Goal: Transaction & Acquisition: Purchase product/service

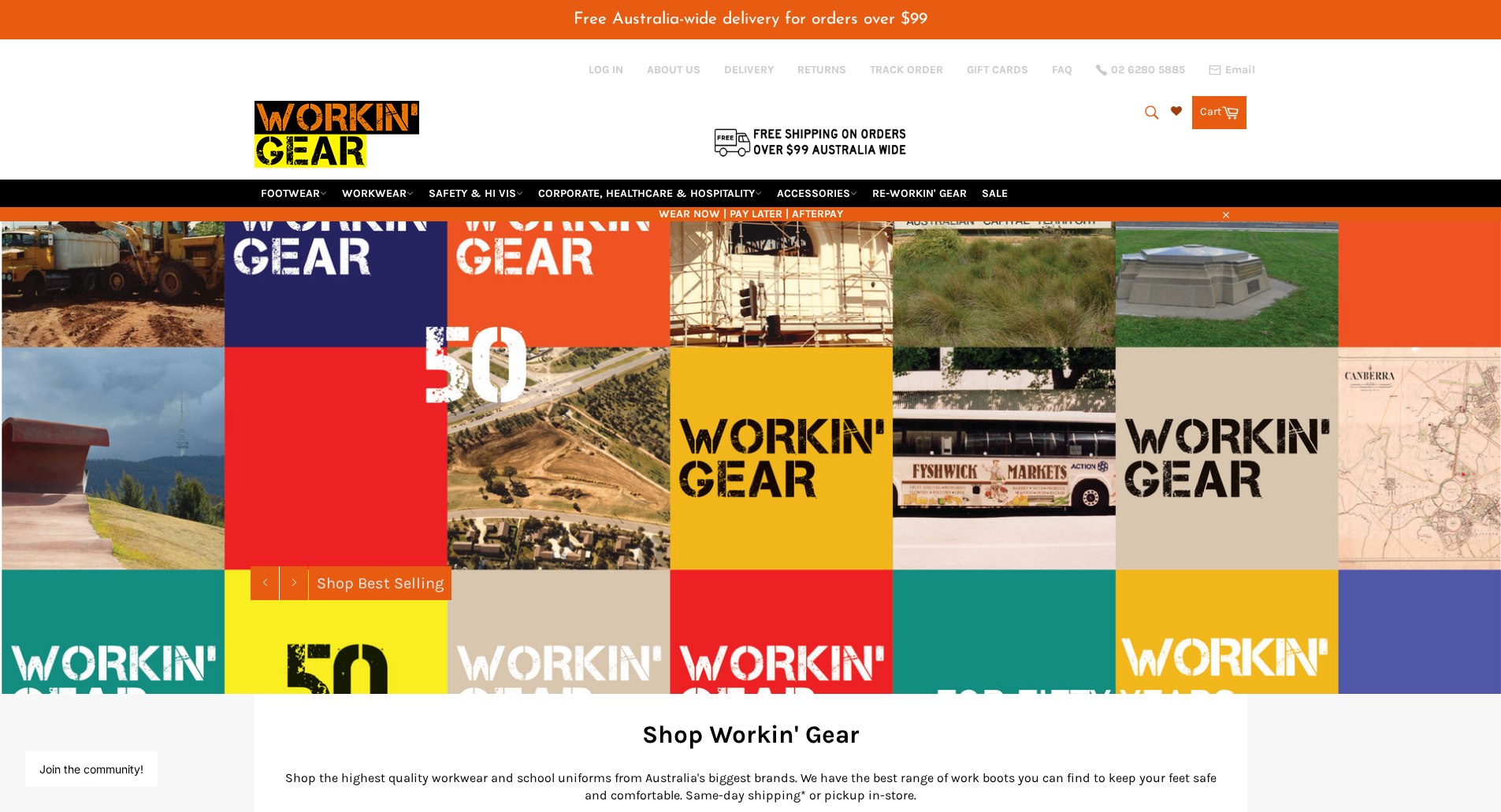
click at [1172, 109] on icon at bounding box center [1176, 111] width 11 height 11
click at [1145, 109] on icon "submit" at bounding box center [1152, 112] width 14 height 13
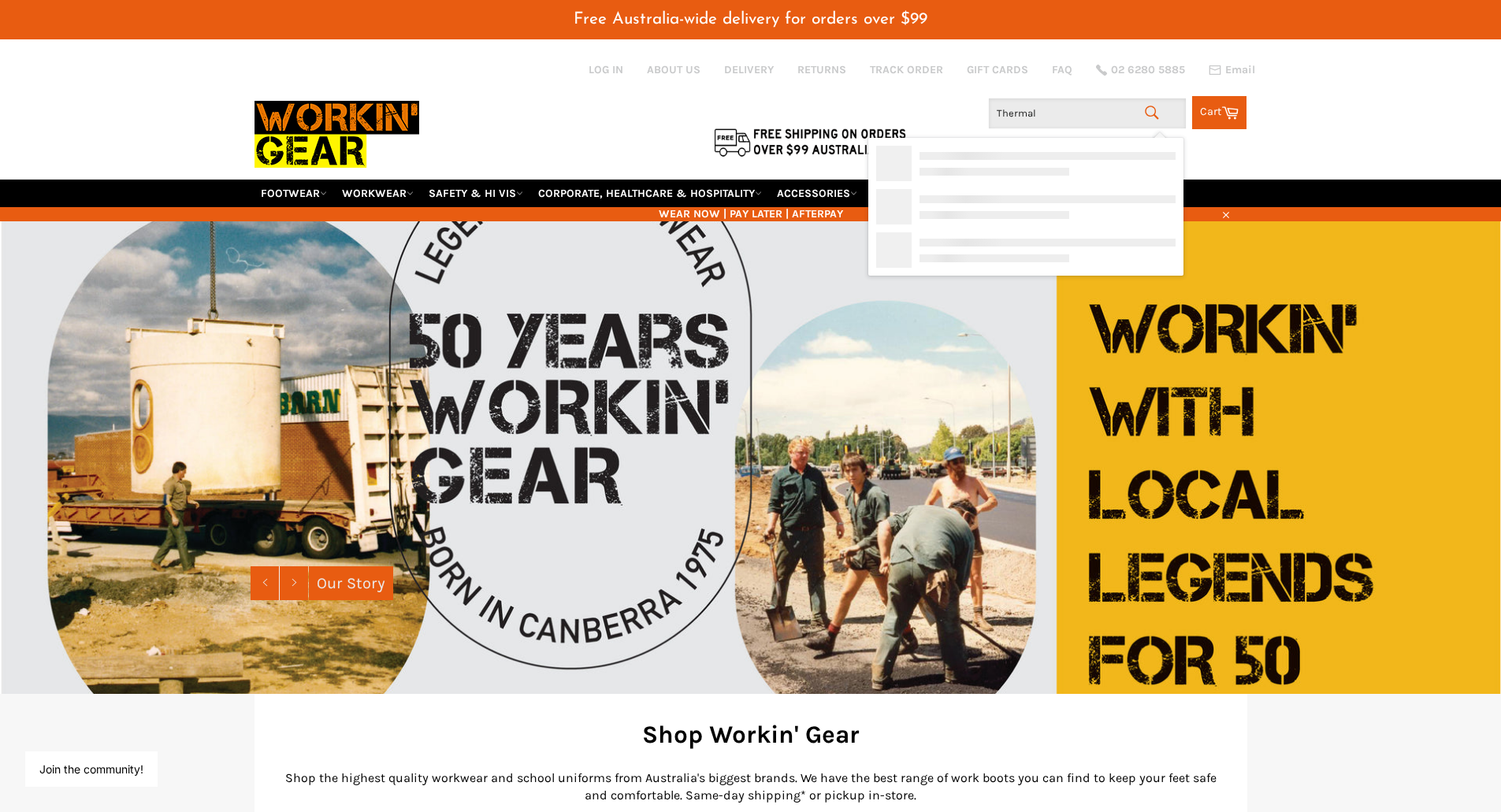
type input "Thermals"
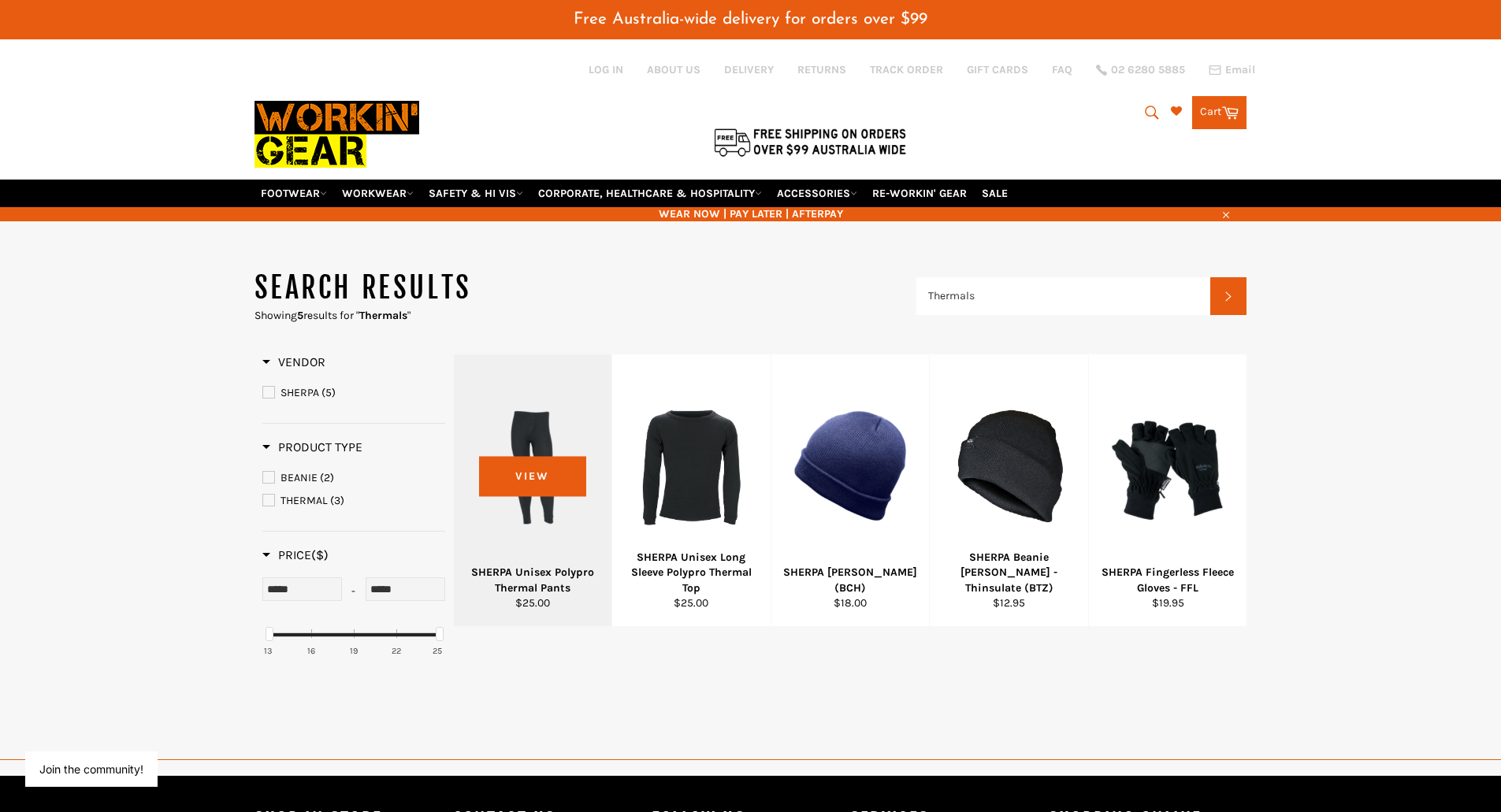
click at [543, 468] on div at bounding box center [533, 466] width 119 height 185
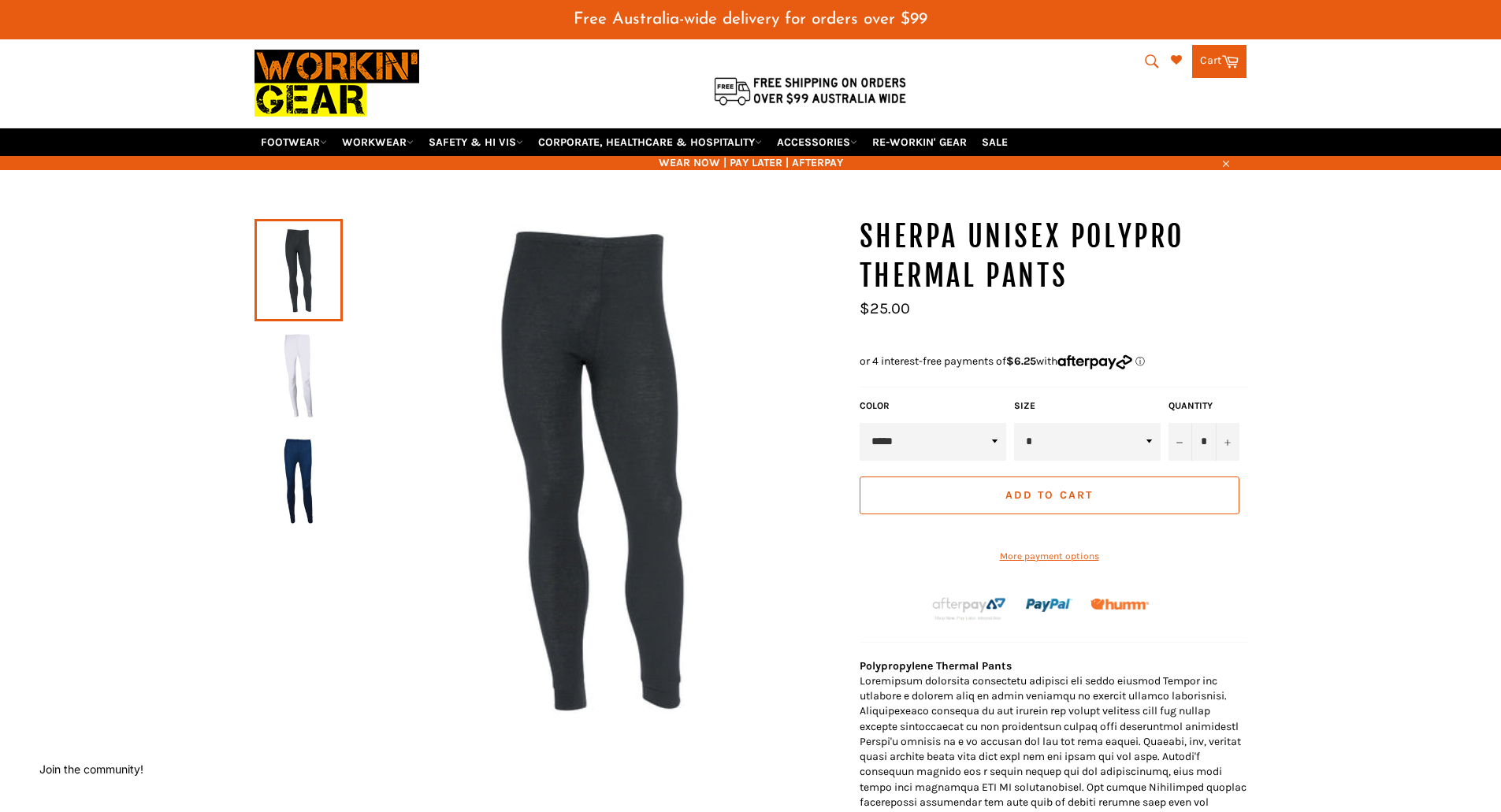
scroll to position [79, 0]
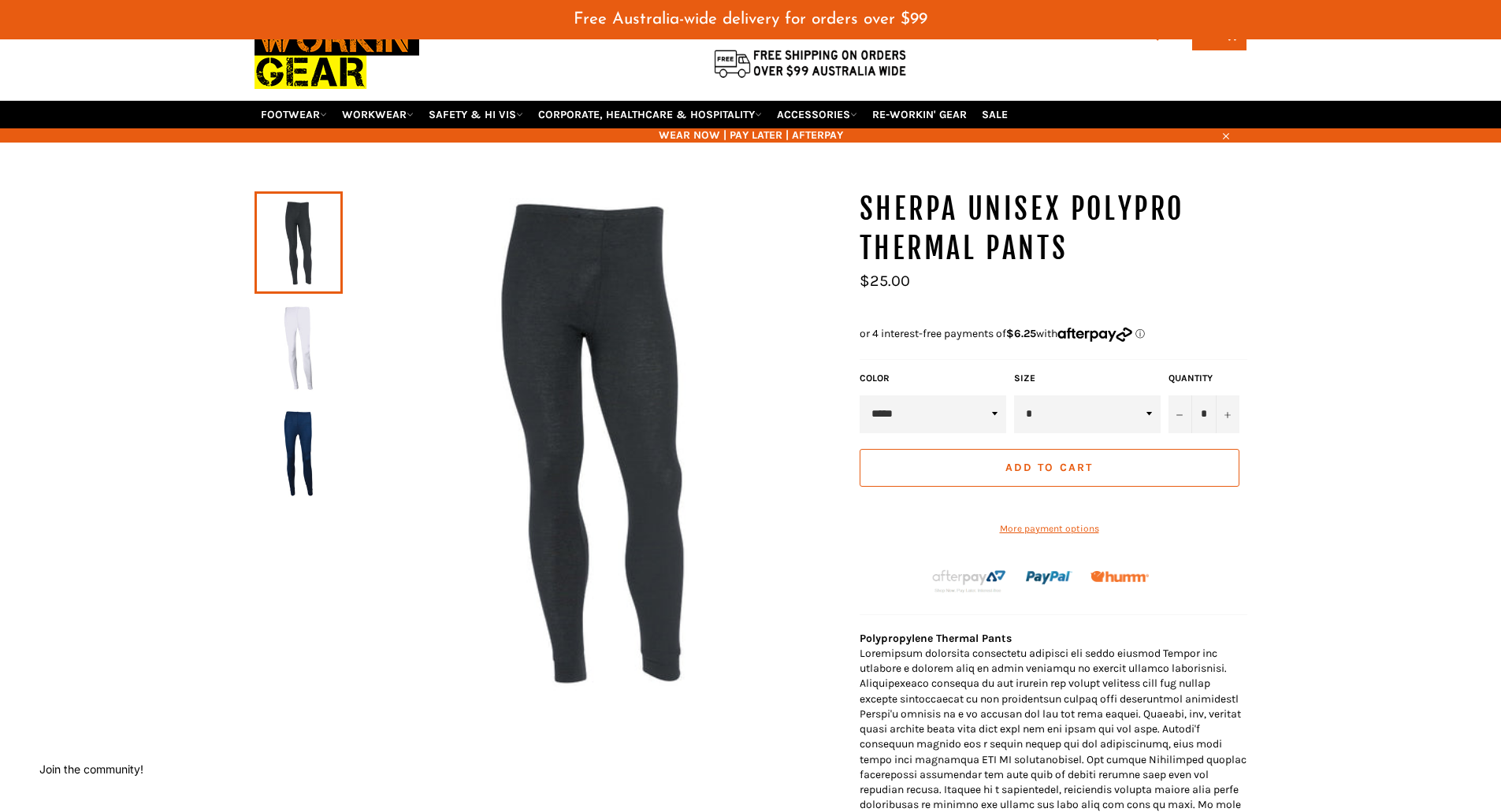
click at [296, 326] on img at bounding box center [298, 348] width 72 height 87
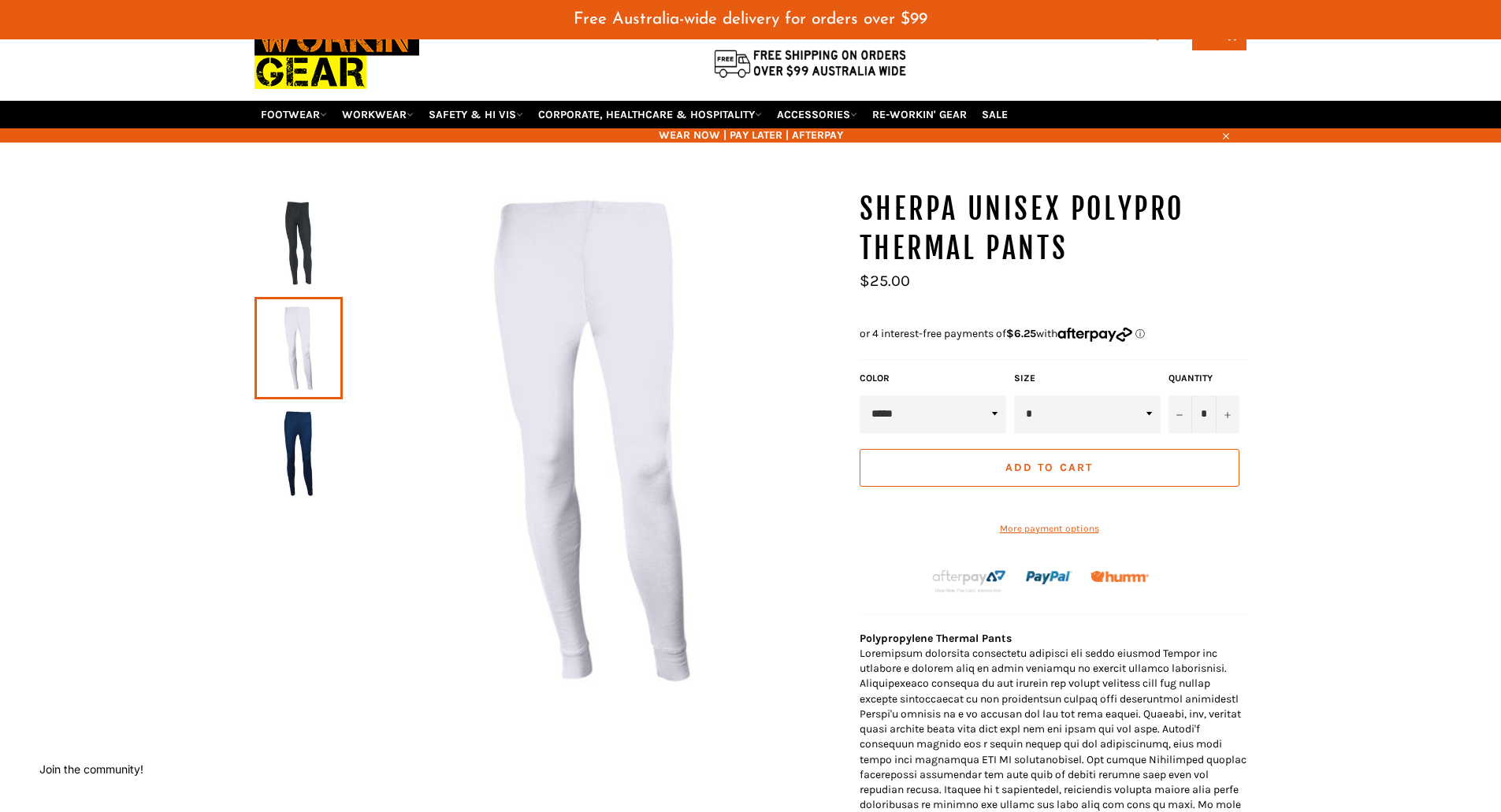
click at [295, 428] on img at bounding box center [298, 453] width 72 height 87
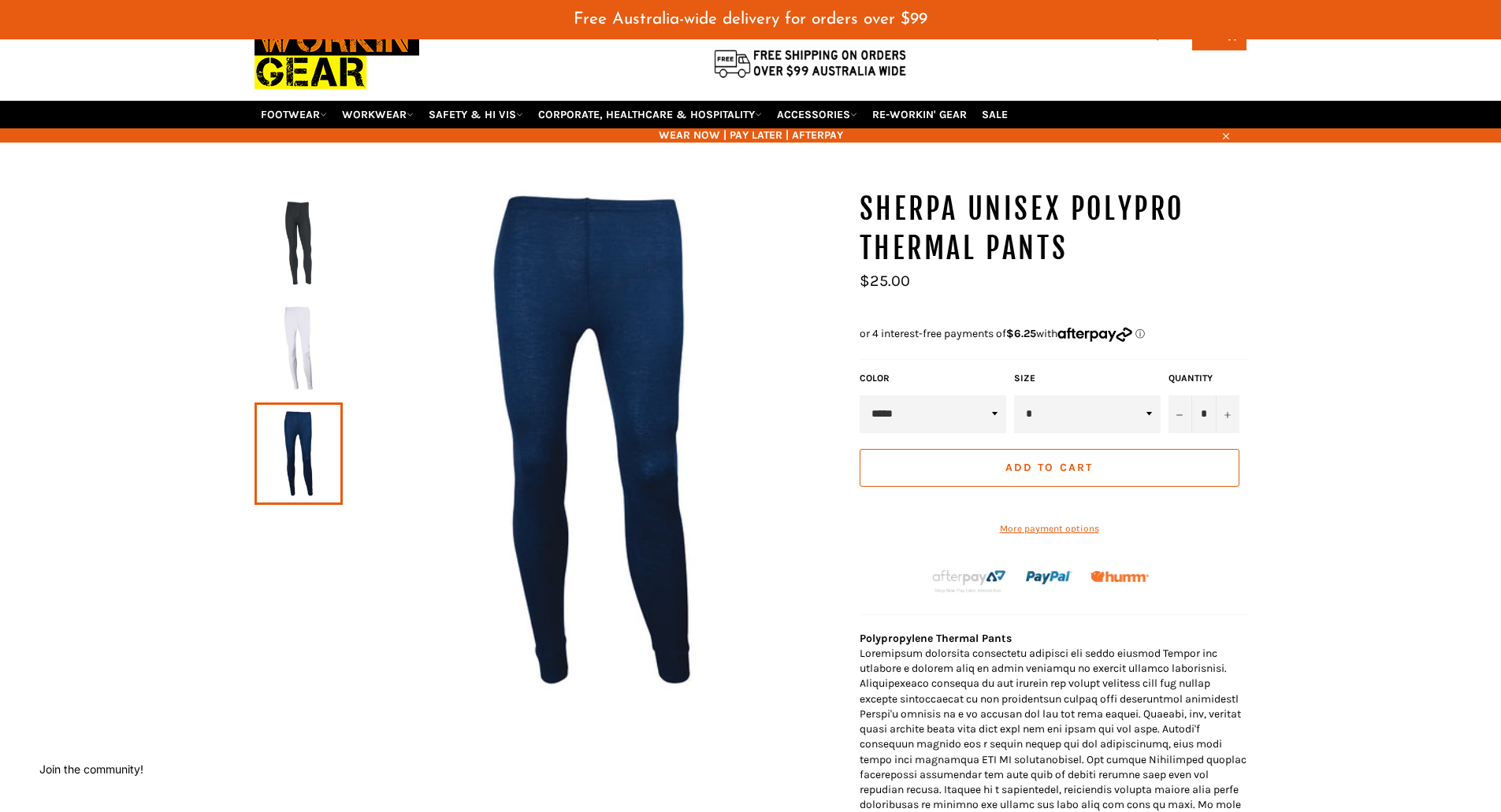
click at [293, 255] on img at bounding box center [298, 242] width 72 height 87
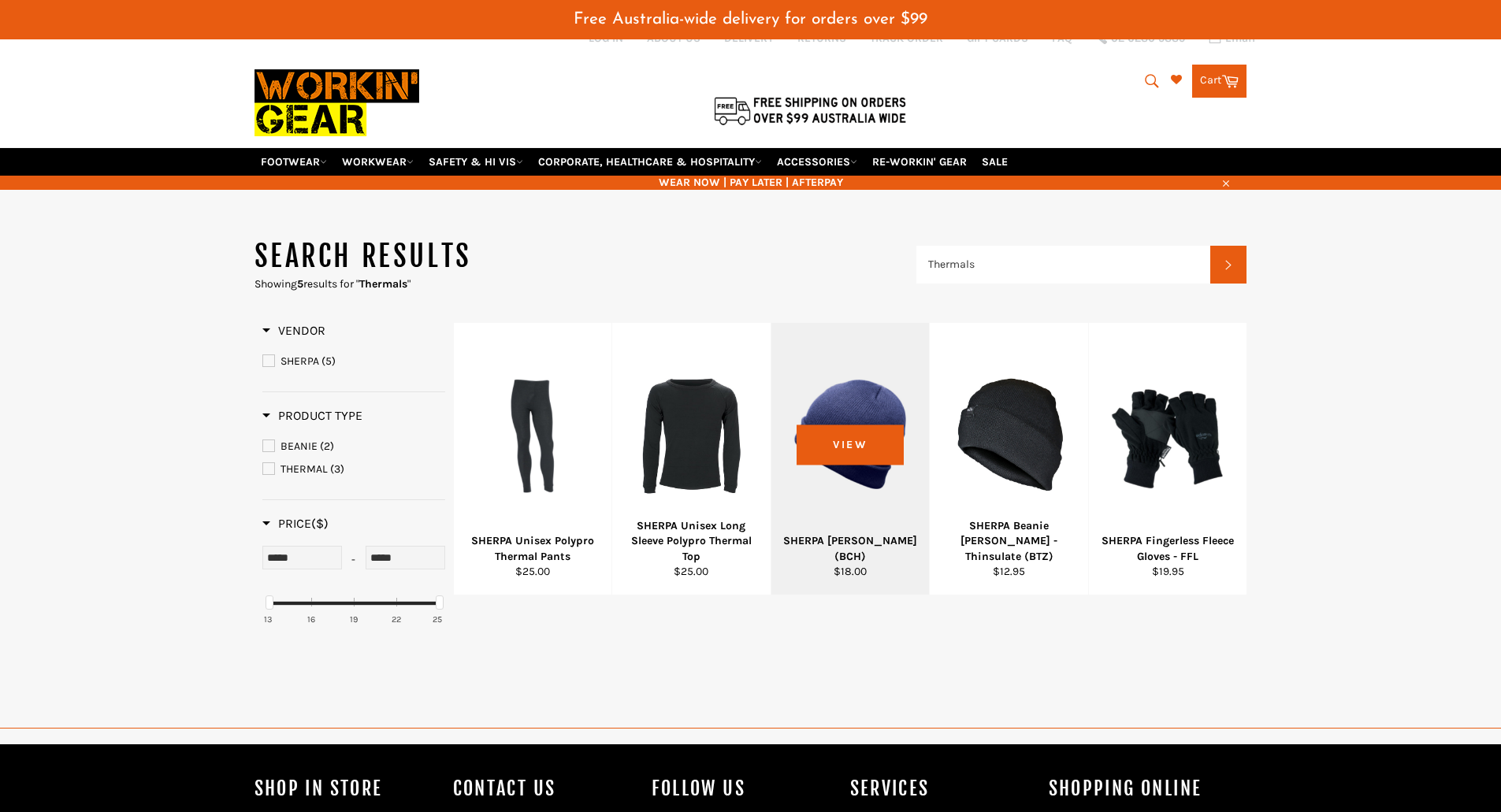
scroll to position [25, 0]
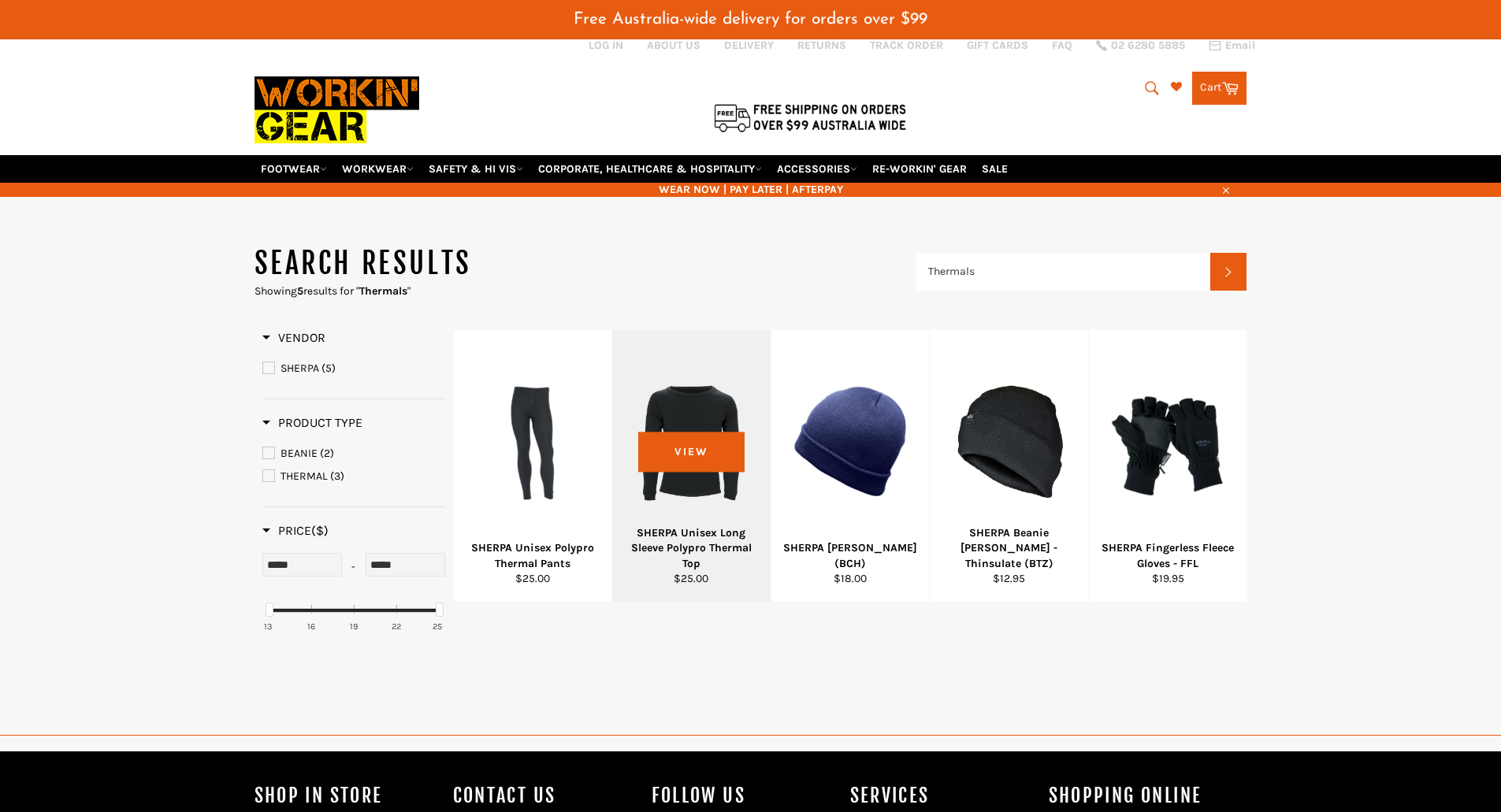
click at [700, 437] on div at bounding box center [692, 441] width 119 height 185
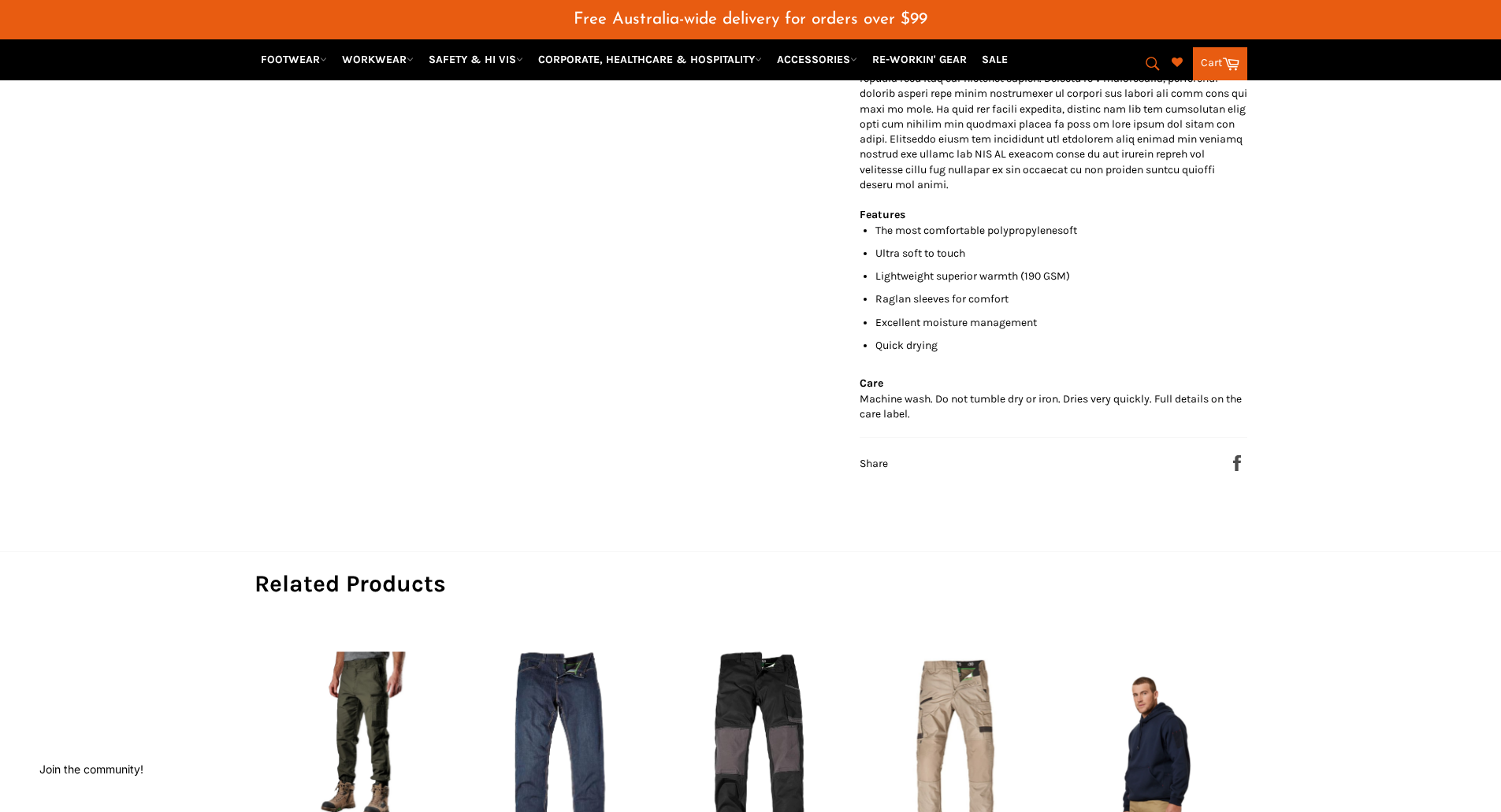
scroll to position [433, 0]
